Goal: Navigation & Orientation: Go to known website

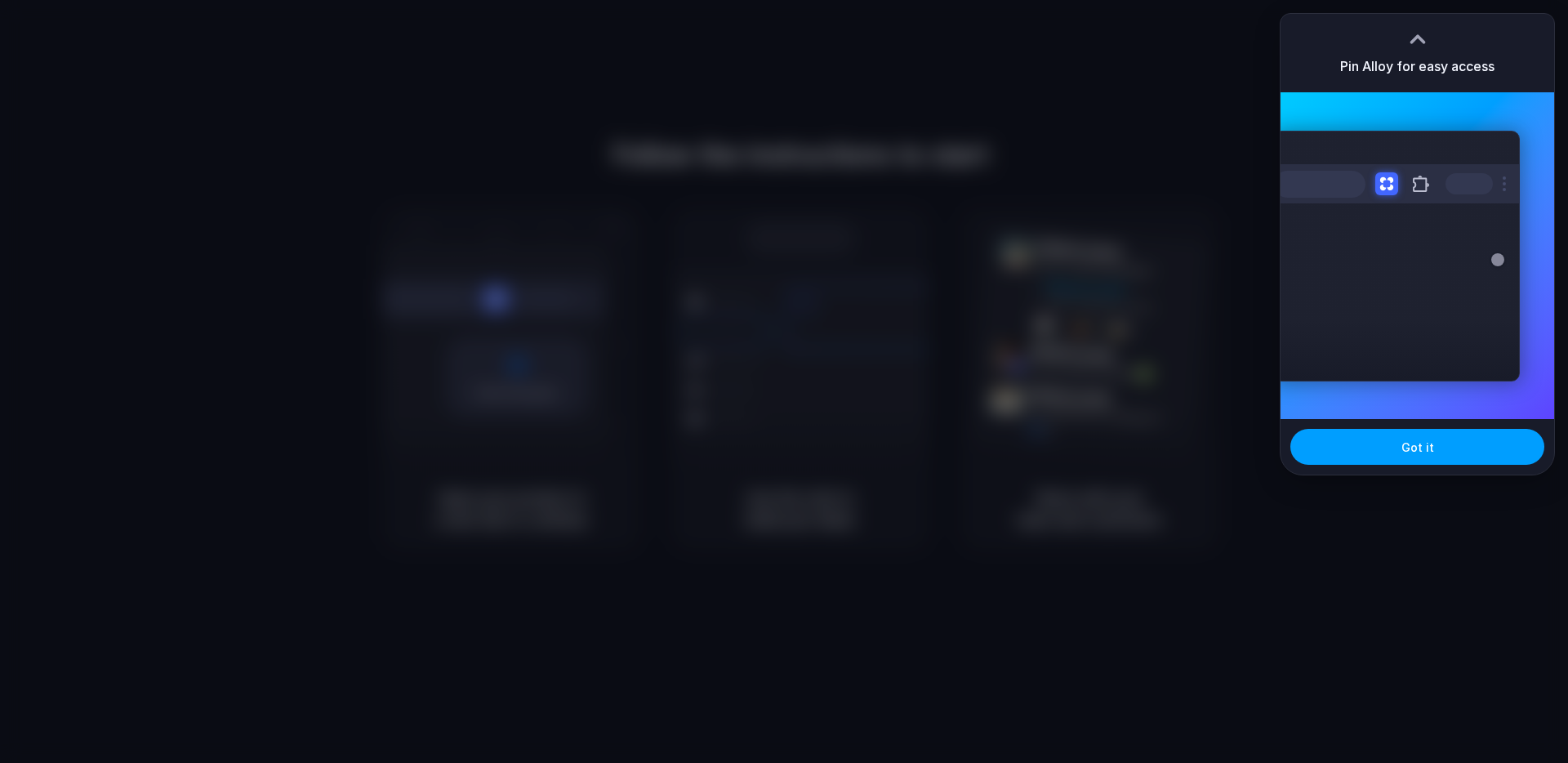
click at [1432, 450] on button "Got it" at bounding box center [1417, 447] width 254 height 36
